Goal: Information Seeking & Learning: Learn about a topic

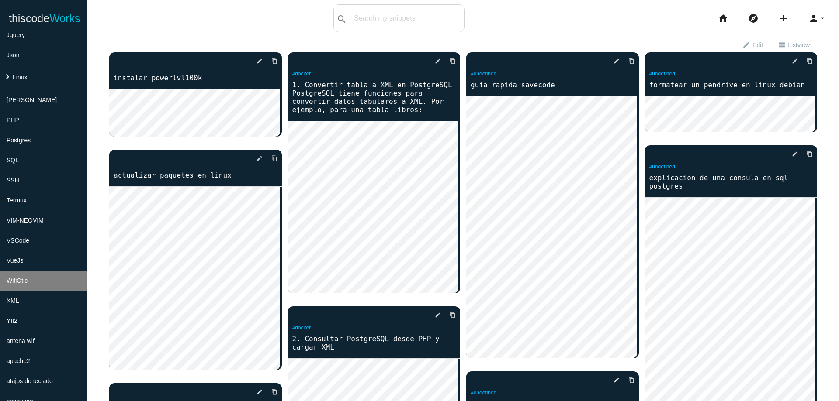
scroll to position [240, 0]
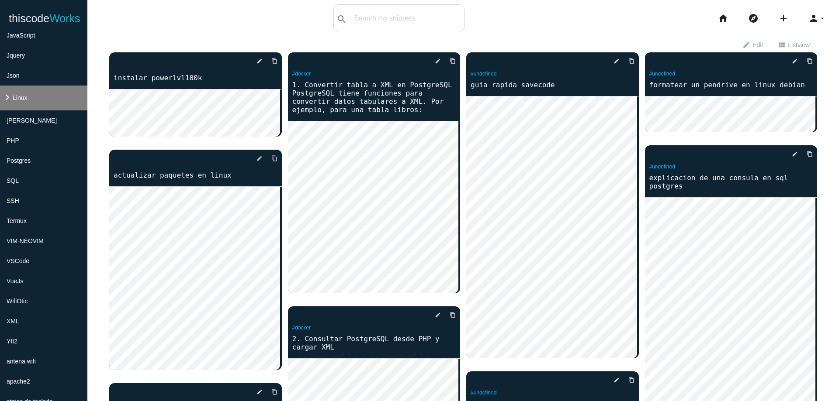
click at [53, 97] on li "keyboard_arrow_right Linux" at bounding box center [43, 98] width 87 height 25
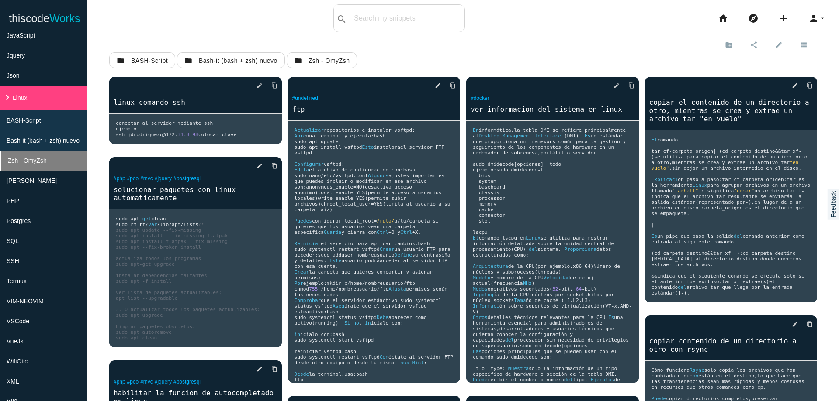
click at [71, 156] on li "Zsh - OmyZsh" at bounding box center [43, 161] width 87 height 20
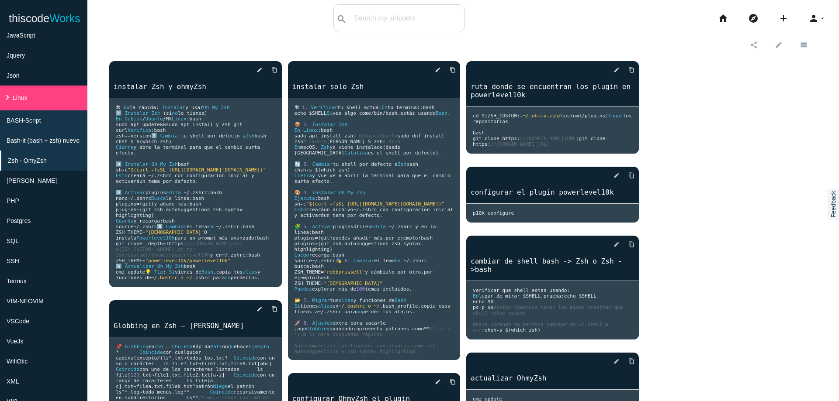
click at [760, 190] on div "delete star_border photo_camera edit content_copy instalar Zsh y ohmyZsh 🛠 Gu í…" at bounding box center [463, 373] width 708 height 642
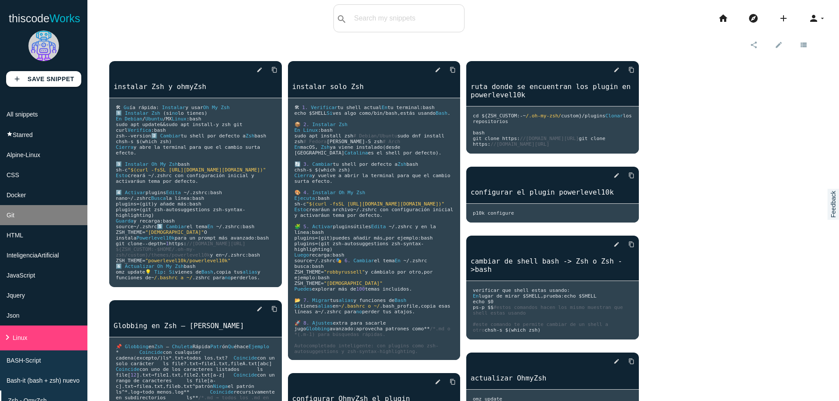
click at [64, 221] on li "Git" at bounding box center [43, 215] width 87 height 20
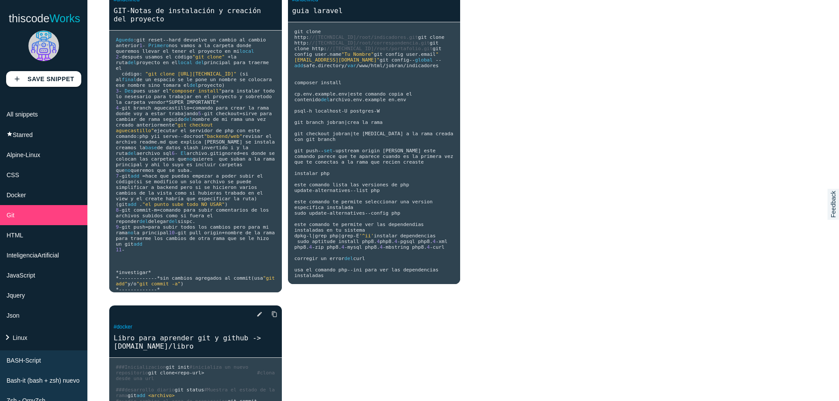
scroll to position [24, 0]
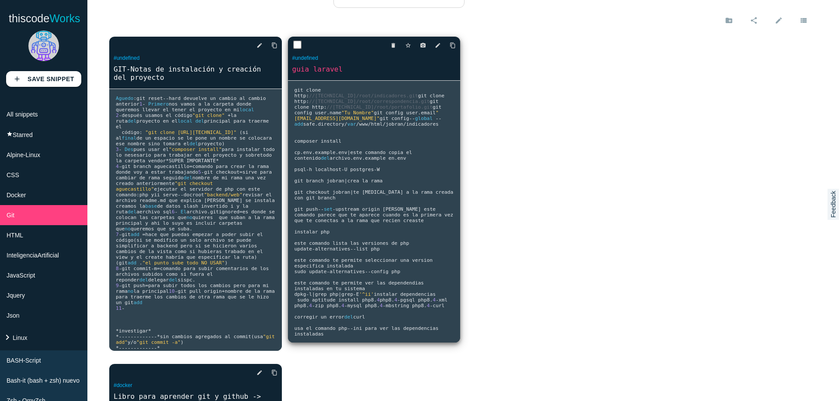
click at [362, 161] on span "env" at bounding box center [357, 158] width 9 height 6
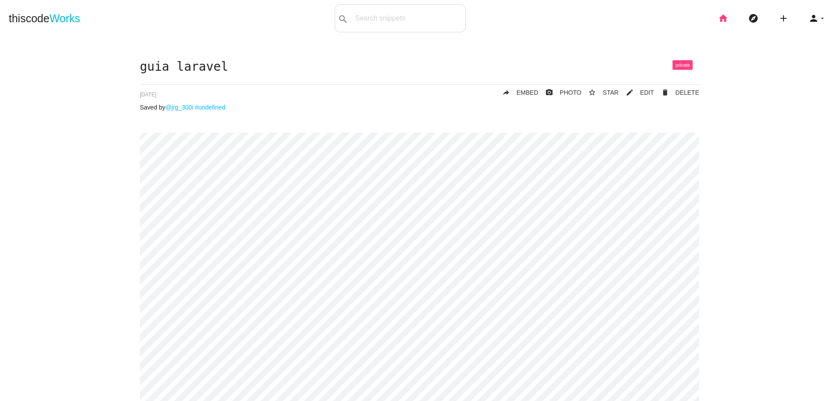
click at [718, 21] on icon "home" at bounding box center [723, 18] width 10 height 28
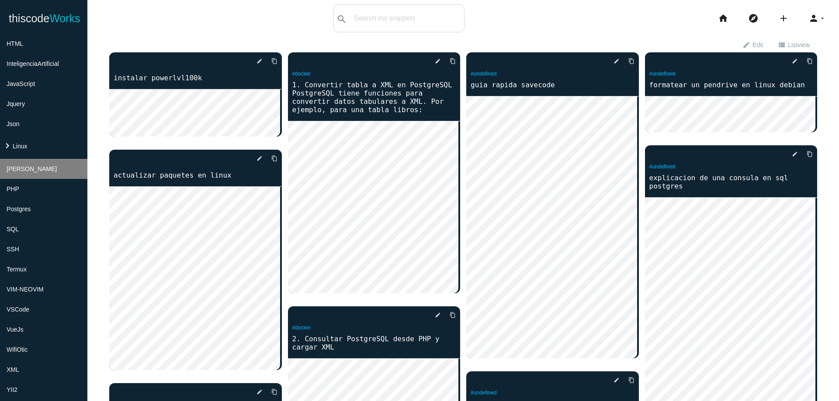
scroll to position [188, 0]
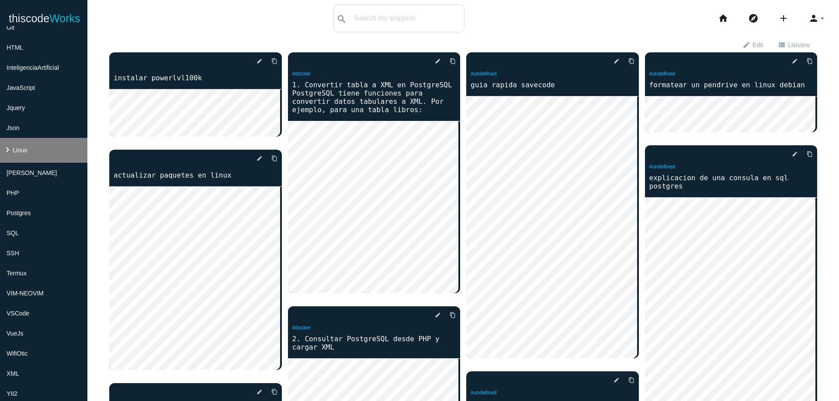
click at [64, 144] on li "keyboard_arrow_right Linux" at bounding box center [43, 150] width 87 height 25
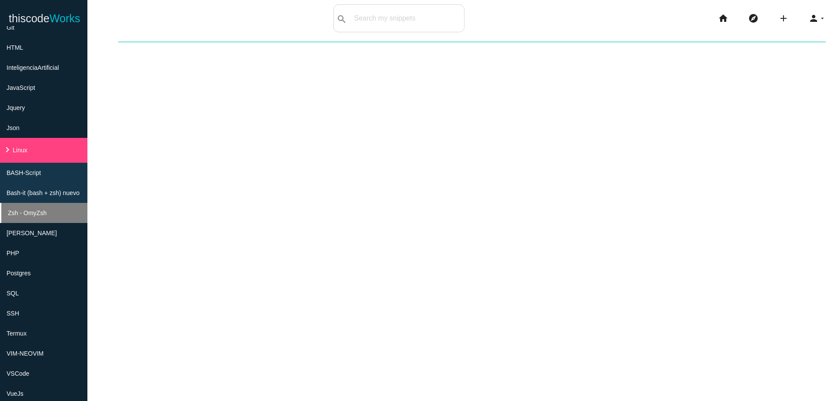
click at [63, 214] on li "Zsh - OmyZsh" at bounding box center [43, 213] width 87 height 20
